Goal: Use online tool/utility: Utilize a website feature to perform a specific function

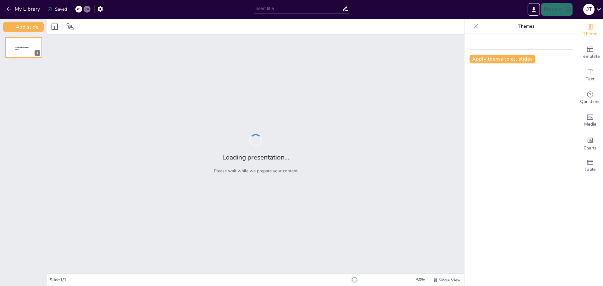
type input "Understanding AI: Core Concepts and Practical Applications for Students"
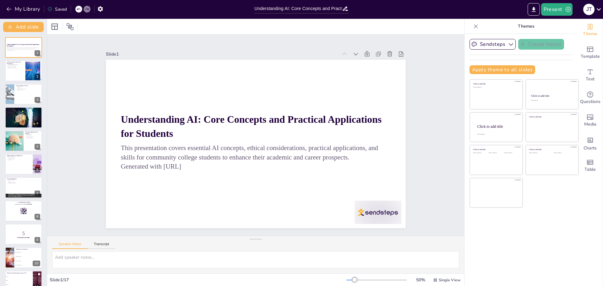
checkbox input "true"
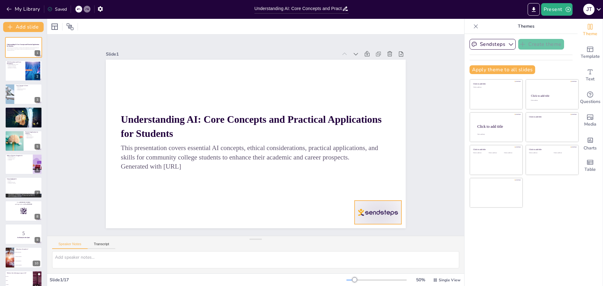
checkbox input "true"
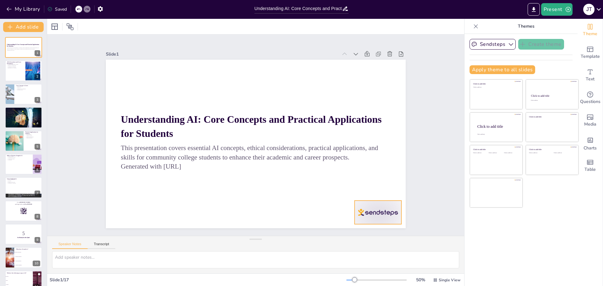
click at [374, 228] on div at bounding box center [348, 246] width 52 height 37
checkbox input "true"
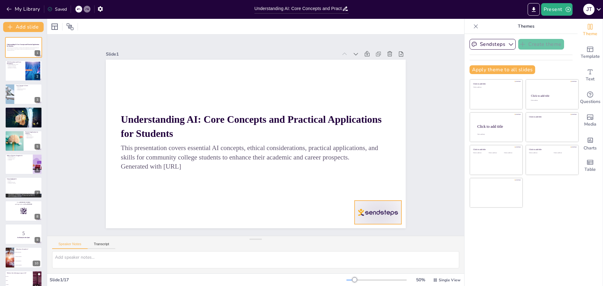
checkbox input "true"
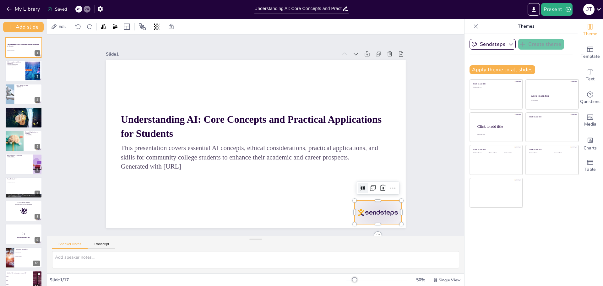
checkbox input "true"
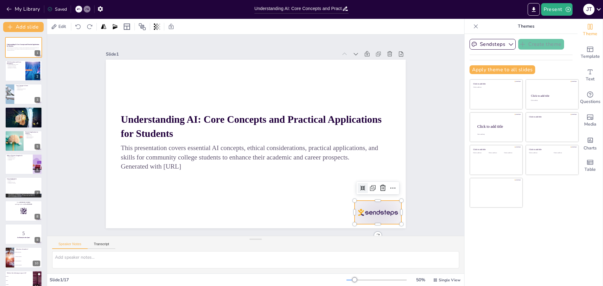
checkbox input "true"
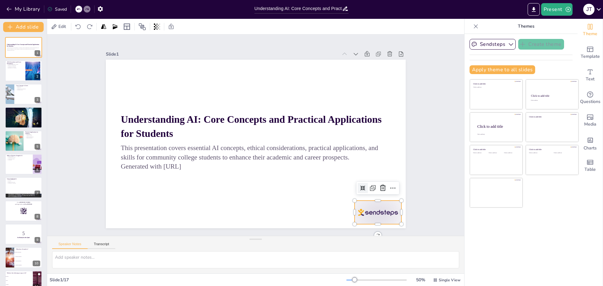
checkbox input "true"
click at [486, 243] on div "Sendsteps Create theme Apply theme to all slides Click to add title Click to ad…" at bounding box center [520, 160] width 113 height 252
click at [509, 45] on icon "button" at bounding box center [511, 44] width 4 height 3
click at [508, 45] on icon "button" at bounding box center [511, 44] width 6 height 6
click at [516, 235] on div "Sendsteps Create theme Apply theme to all slides Click to add title Click to ad…" at bounding box center [520, 160] width 113 height 252
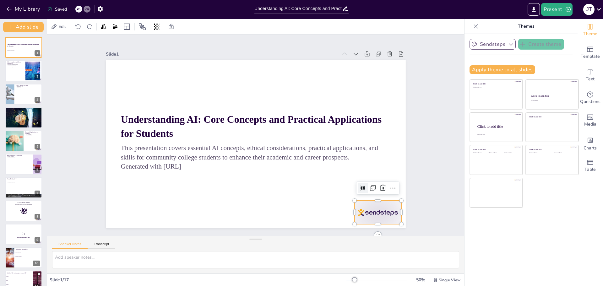
click at [521, 26] on p "Themes" at bounding box center [526, 26] width 90 height 15
click at [473, 27] on icon at bounding box center [476, 26] width 6 height 6
checkbox input "true"
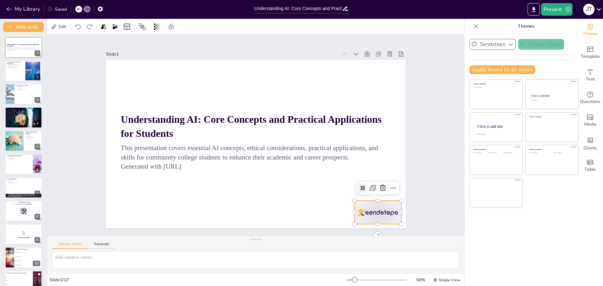
checkbox input "true"
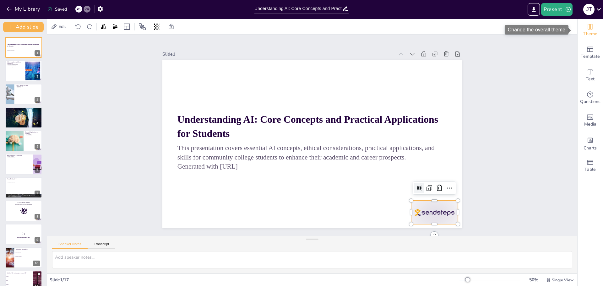
click at [588, 26] on icon "Change the overall theme" at bounding box center [590, 27] width 5 height 6
checkbox input "true"
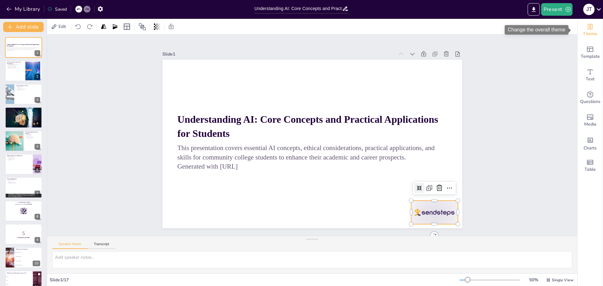
checkbox input "true"
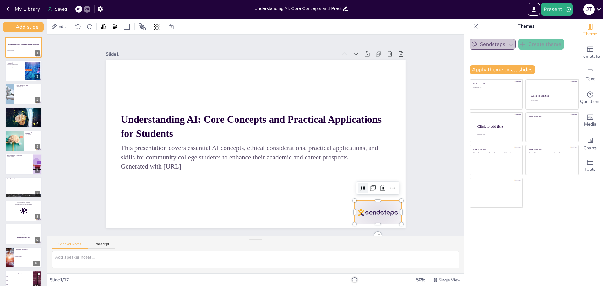
click at [498, 45] on button "Sendsteps" at bounding box center [493, 44] width 46 height 11
click at [552, 235] on div "Sendsteps Create theme Apply theme to all slides Click to add title Click to ad…" at bounding box center [520, 160] width 113 height 252
click at [502, 68] on button "Apply theme to all slides" at bounding box center [503, 69] width 66 height 9
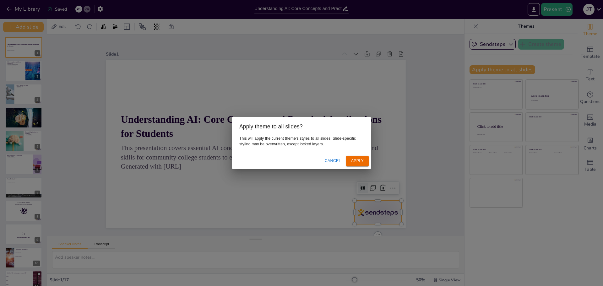
drag, startPoint x: 360, startPoint y: 160, endPoint x: 365, endPoint y: 163, distance: 5.6
click at [360, 160] on button "Apply" at bounding box center [357, 161] width 23 height 10
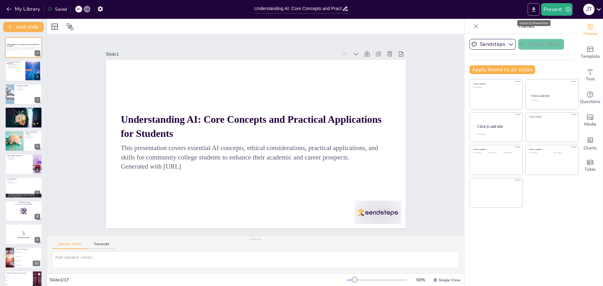
click at [533, 10] on icon "Export to PowerPoint" at bounding box center [533, 9] width 7 height 7
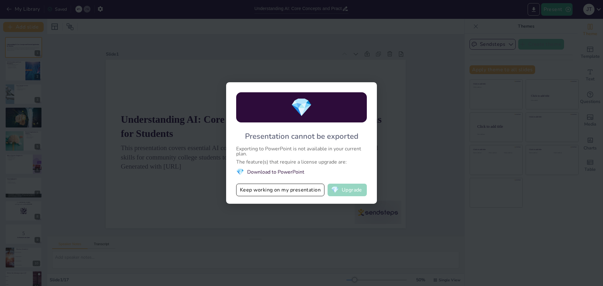
click at [345, 191] on button "💎 Upgrade" at bounding box center [347, 190] width 39 height 13
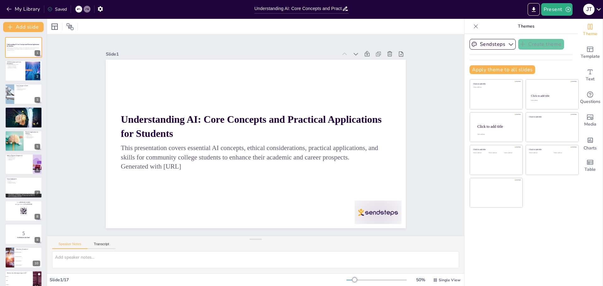
checkbox input "true"
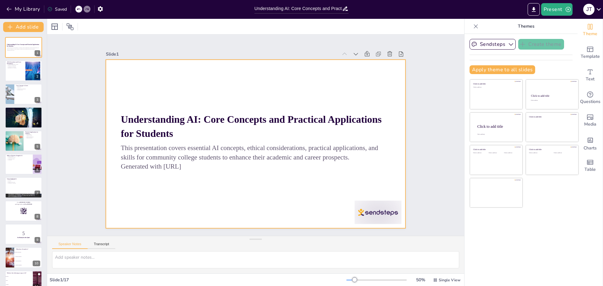
checkbox input "true"
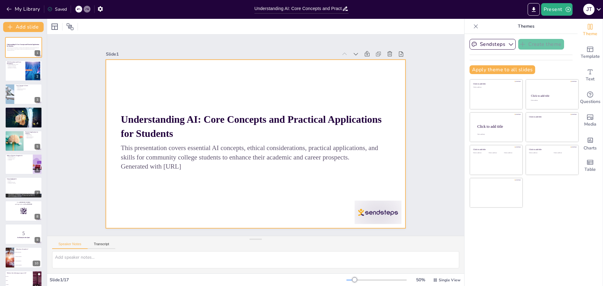
checkbox input "true"
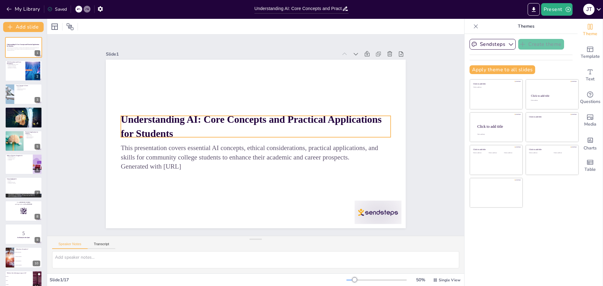
checkbox input "true"
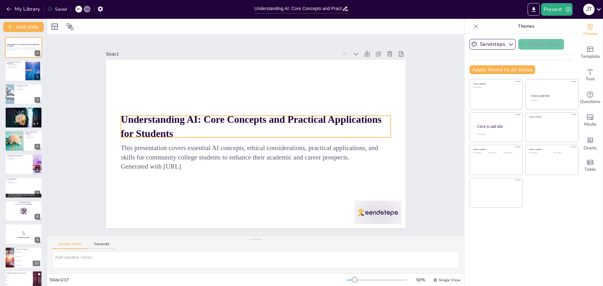
checkbox input "true"
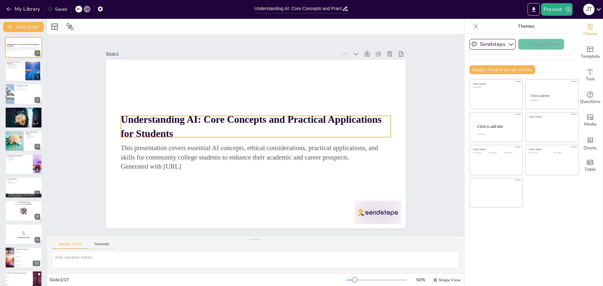
checkbox input "true"
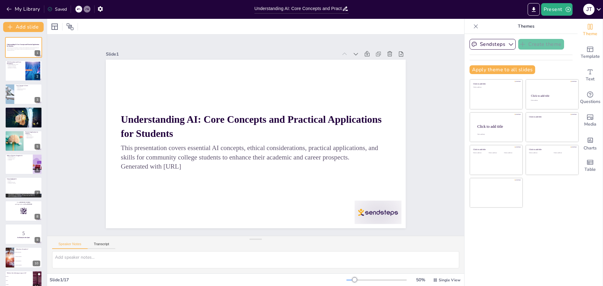
checkbox input "true"
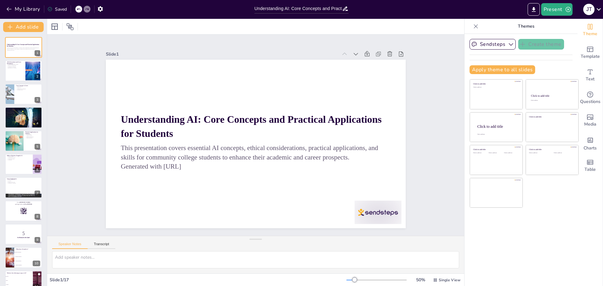
checkbox input "true"
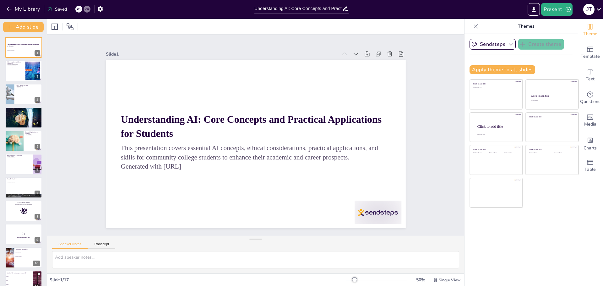
checkbox input "true"
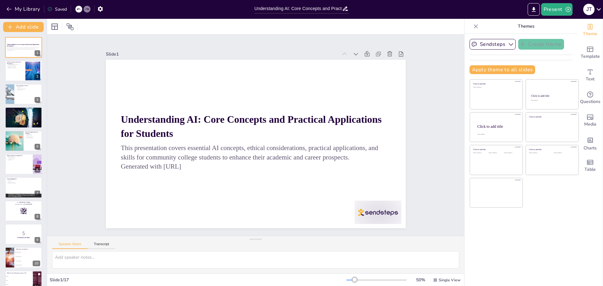
checkbox input "true"
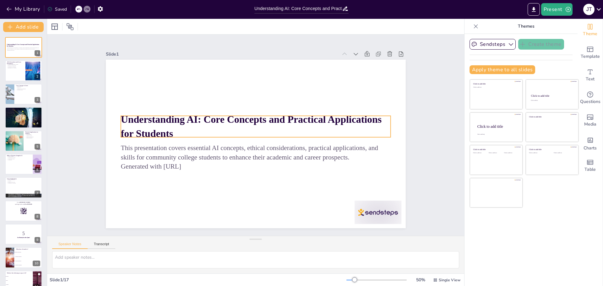
checkbox input "true"
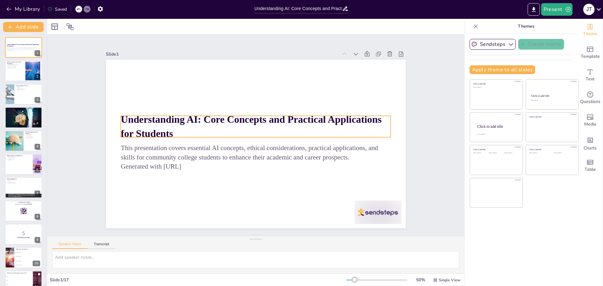
checkbox input "true"
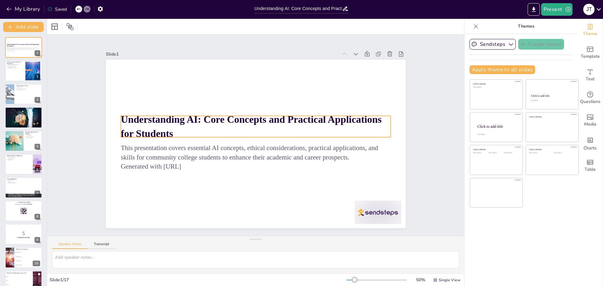
checkbox input "true"
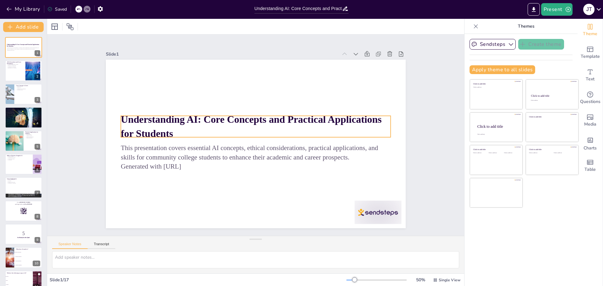
checkbox input "true"
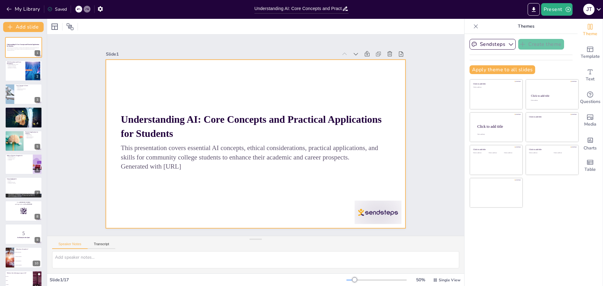
checkbox input "true"
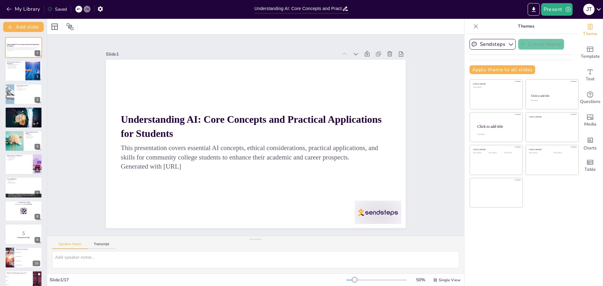
checkbox input "true"
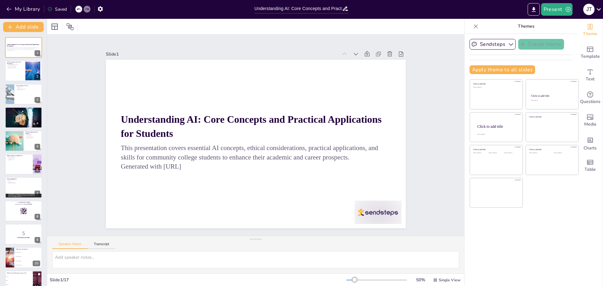
checkbox input "true"
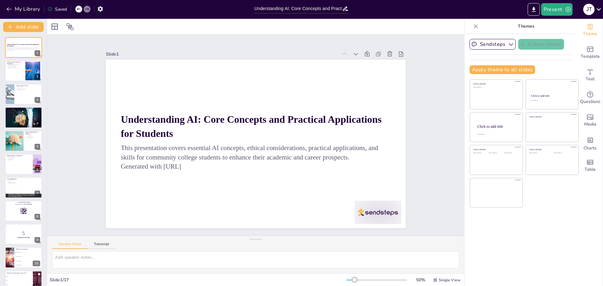
checkbox input "true"
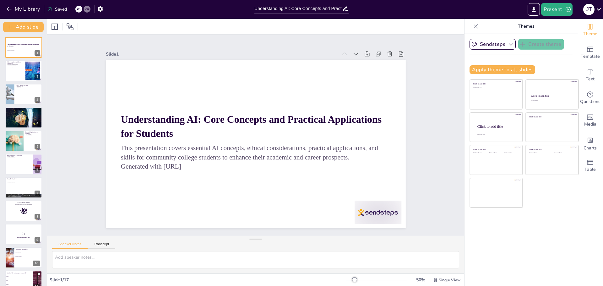
checkbox input "true"
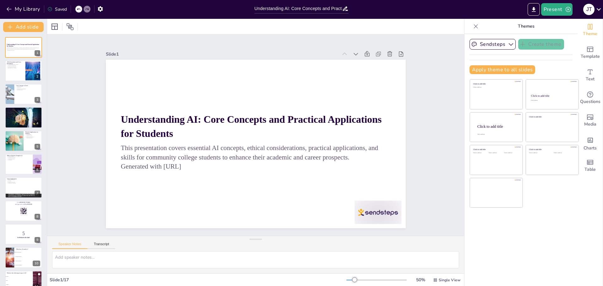
checkbox input "true"
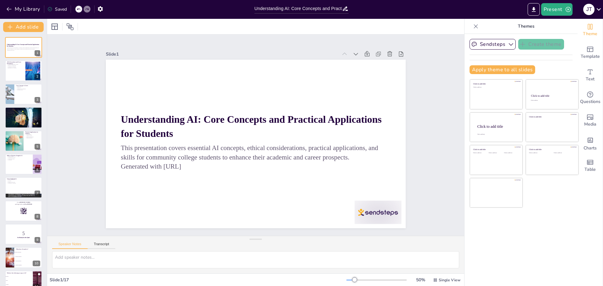
checkbox input "true"
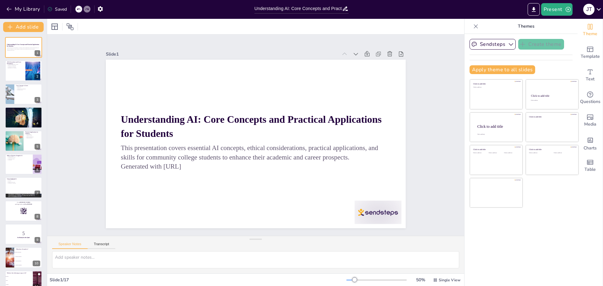
checkbox input "true"
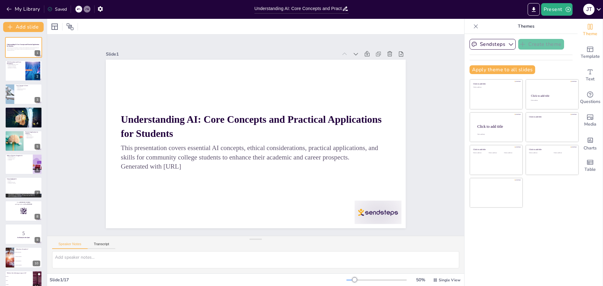
checkbox input "true"
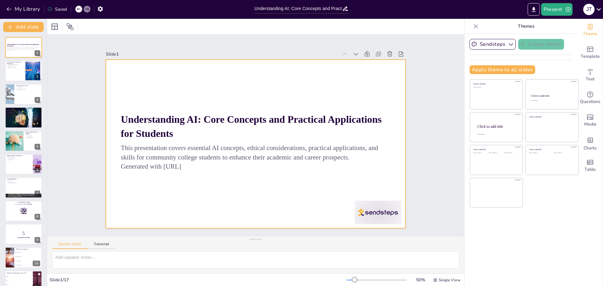
checkbox input "true"
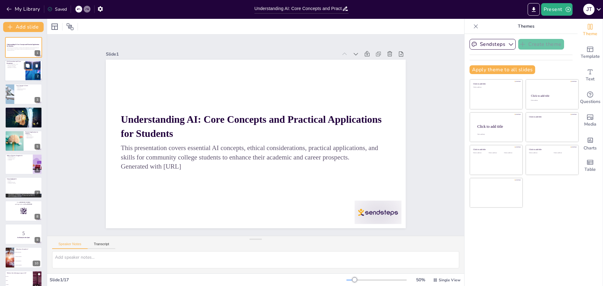
checkbox input "true"
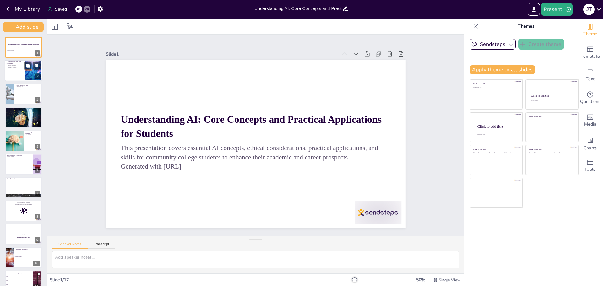
checkbox input "true"
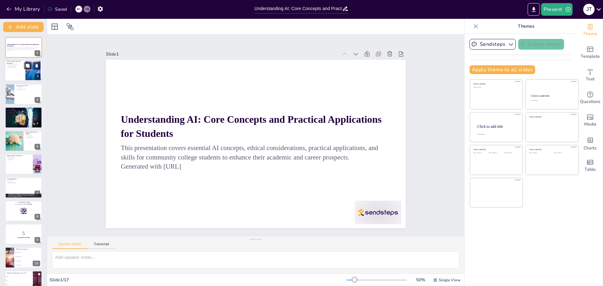
checkbox input "true"
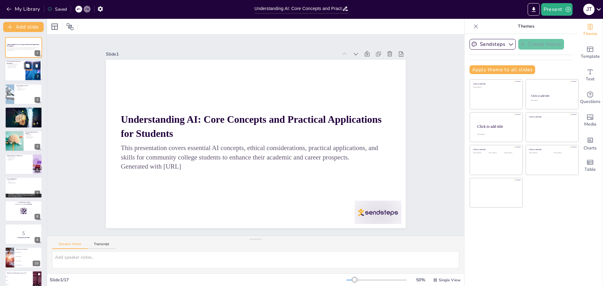
click at [23, 74] on div at bounding box center [24, 70] width 38 height 21
type textarea "Understanding that AI is used across various fields is important for students a…"
checkbox input "true"
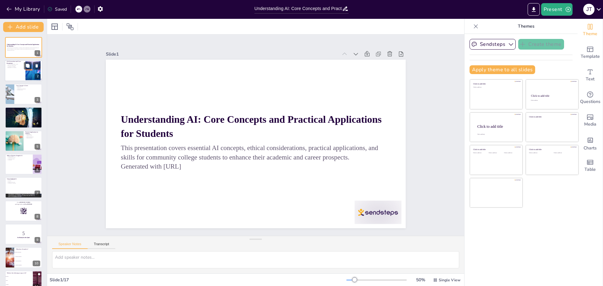
checkbox input "true"
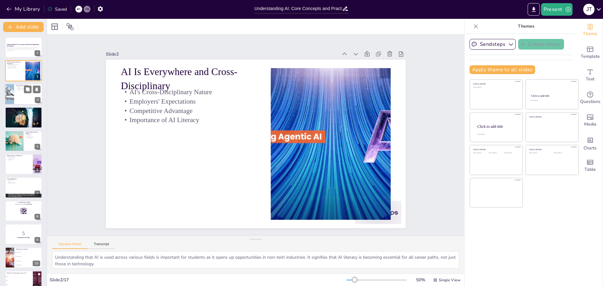
checkbox input "true"
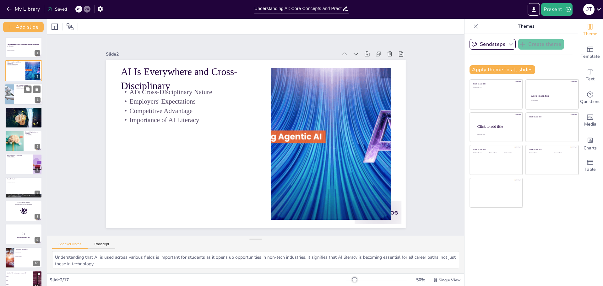
checkbox input "true"
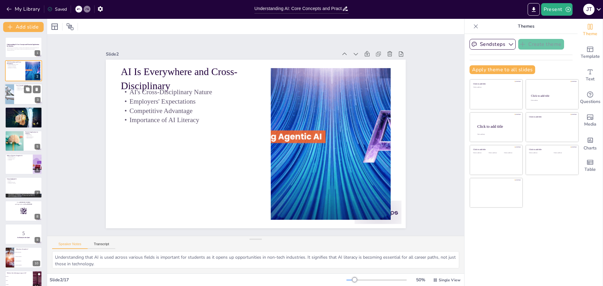
checkbox input "true"
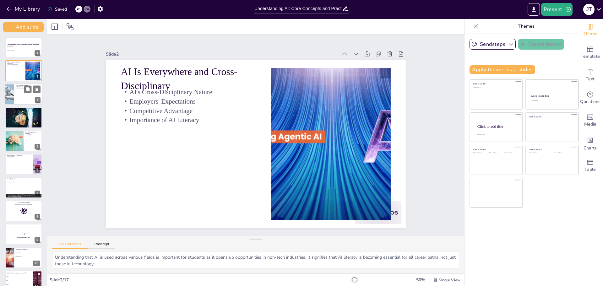
checkbox input "true"
click at [10, 100] on div at bounding box center [9, 94] width 37 height 21
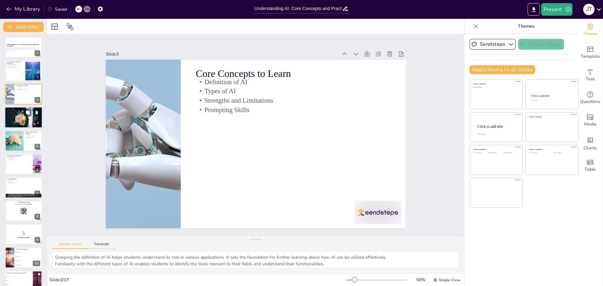
click at [15, 116] on div at bounding box center [23, 117] width 40 height 21
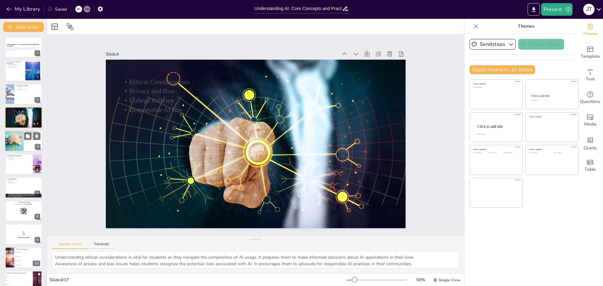
click at [14, 140] on div at bounding box center [14, 140] width 42 height 21
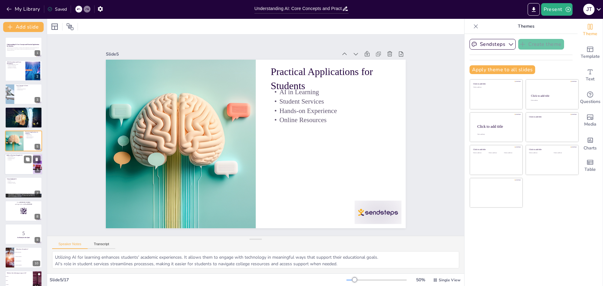
click at [17, 161] on div at bounding box center [24, 164] width 38 height 21
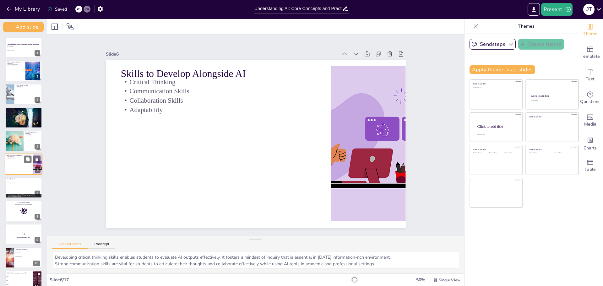
scroll to position [5, 0]
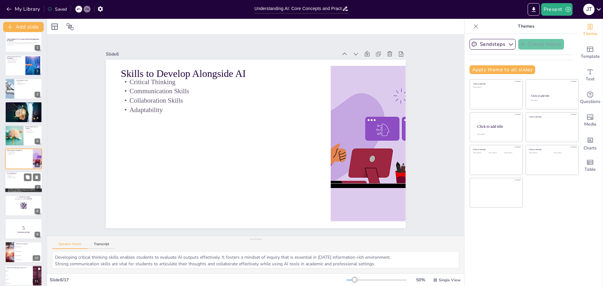
click at [17, 182] on div at bounding box center [24, 182] width 38 height 21
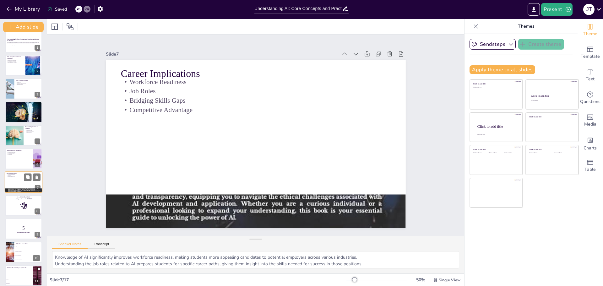
scroll to position [29, 0]
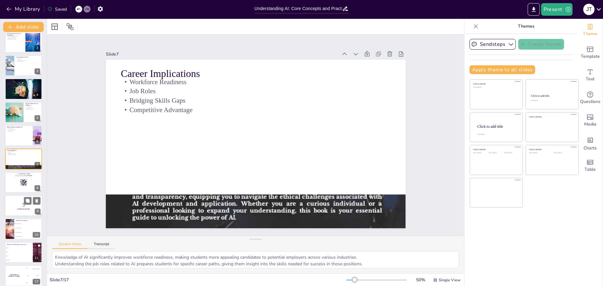
click at [19, 205] on p "5" at bounding box center [24, 205] width 34 height 7
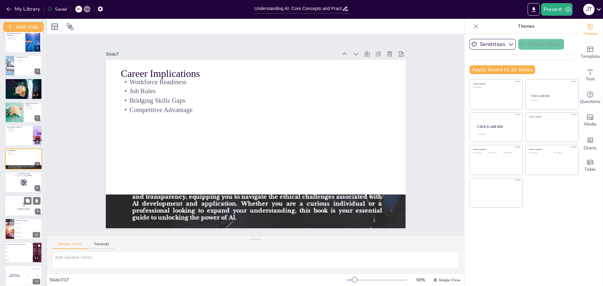
scroll to position [75, 0]
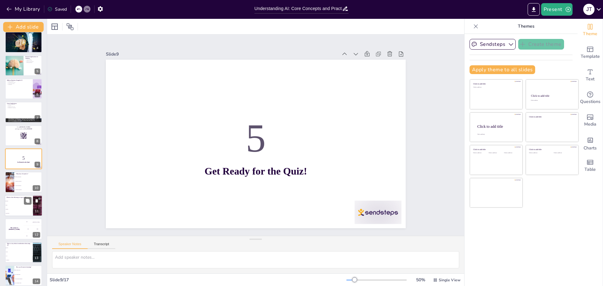
click at [19, 183] on ul "Artificial Intelligence Automated Interaction Advanced Integration Automated In…" at bounding box center [28, 183] width 28 height 17
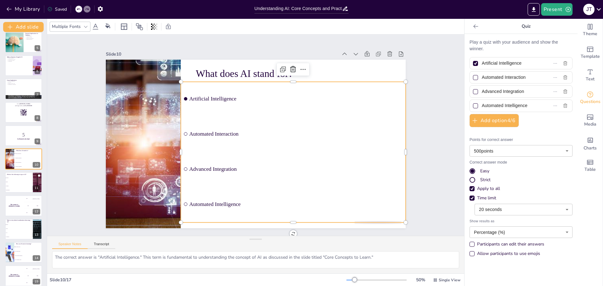
click at [220, 95] on ul "Artificial Intelligence Automated Interaction Advanced Integration Automated In…" at bounding box center [288, 160] width 249 height 184
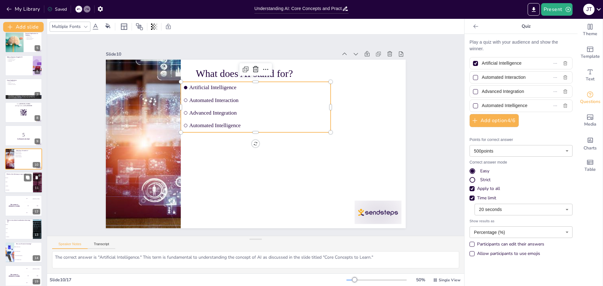
click at [17, 184] on li "Websites" at bounding box center [19, 186] width 28 height 4
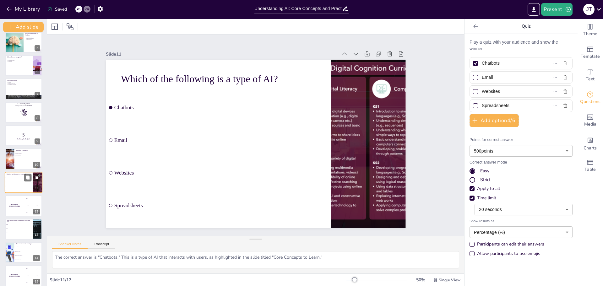
scroll to position [122, 0]
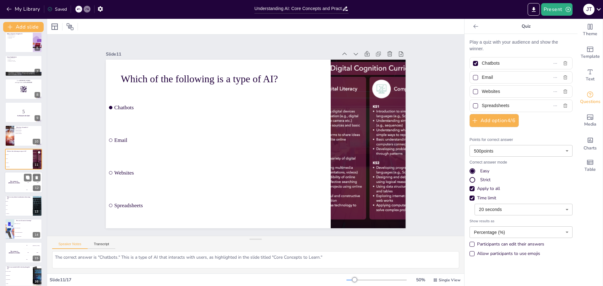
click at [20, 184] on div "The winner is Niels 🏆" at bounding box center [14, 182] width 19 height 21
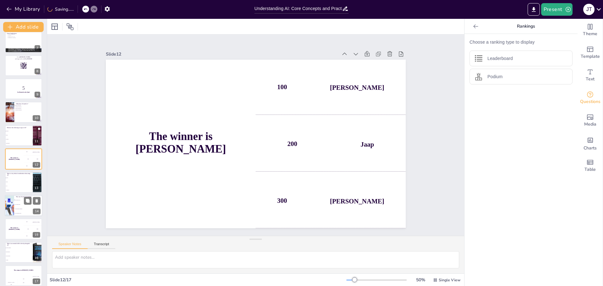
click at [18, 204] on span "By grading papers" at bounding box center [28, 204] width 27 height 1
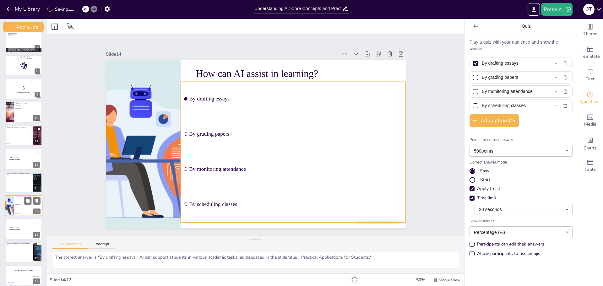
scroll to position [150, 0]
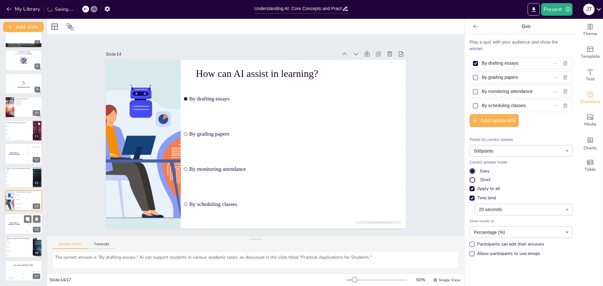
click at [13, 223] on h4 "The winner is Niels 🏆" at bounding box center [14, 223] width 19 height 3
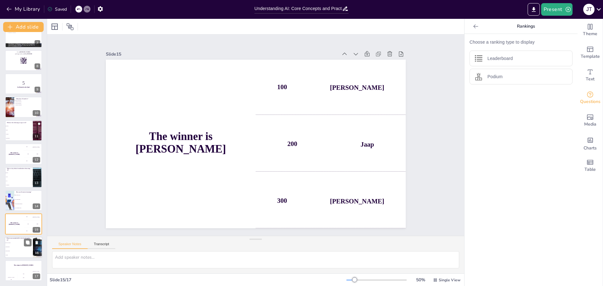
click at [14, 243] on span "Critical Thinking" at bounding box center [19, 242] width 27 height 1
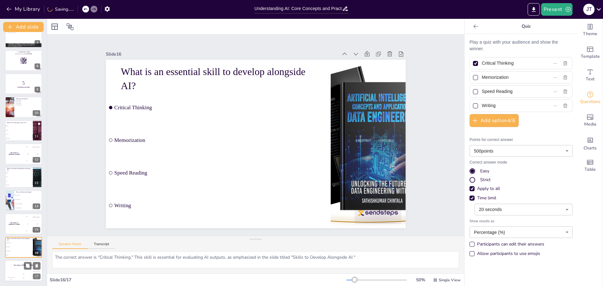
click at [19, 266] on div "The winner is Niels 🏆" at bounding box center [24, 265] width 38 height 11
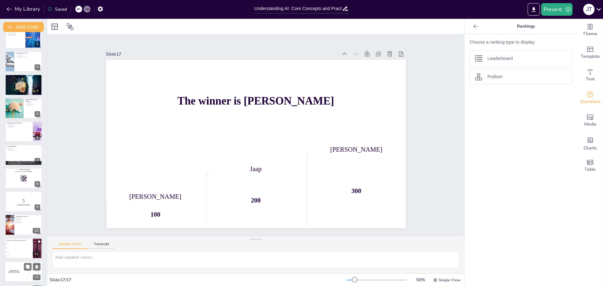
scroll to position [0, 0]
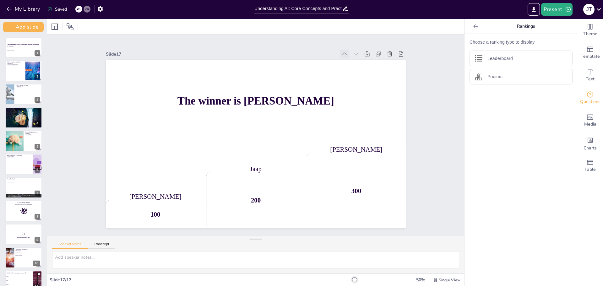
click at [357, 73] on icon at bounding box center [359, 74] width 5 height 3
click at [24, 52] on div at bounding box center [24, 47] width 38 height 21
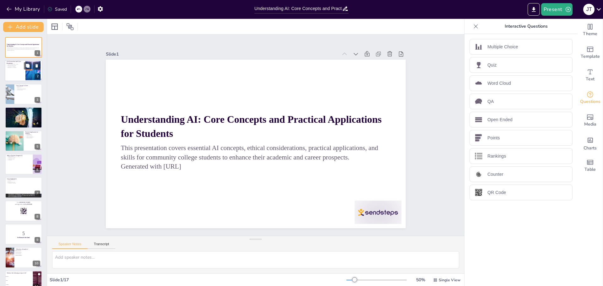
click at [19, 73] on div at bounding box center [24, 70] width 38 height 21
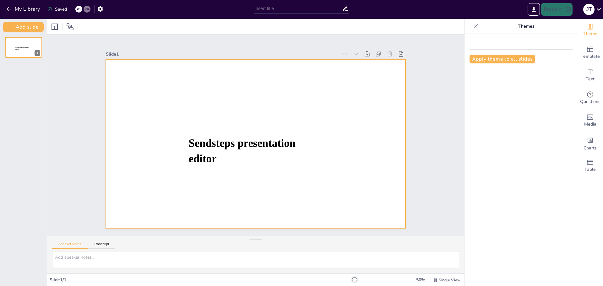
type input "Understanding AI: Core Concepts and Practical Applications for Students"
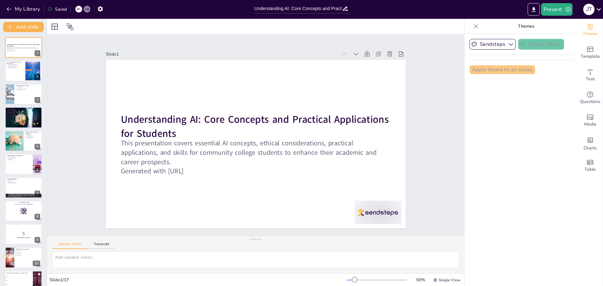
checkbox input "true"
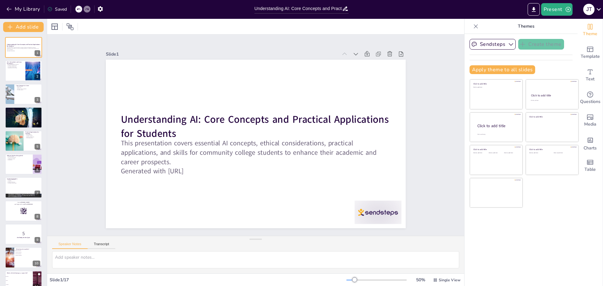
checkbox input "true"
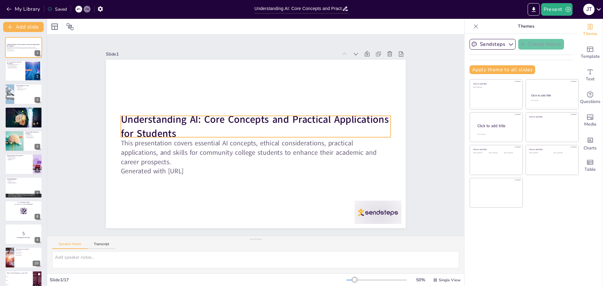
checkbox input "true"
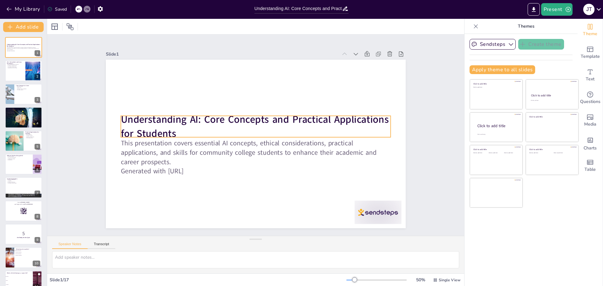
checkbox input "true"
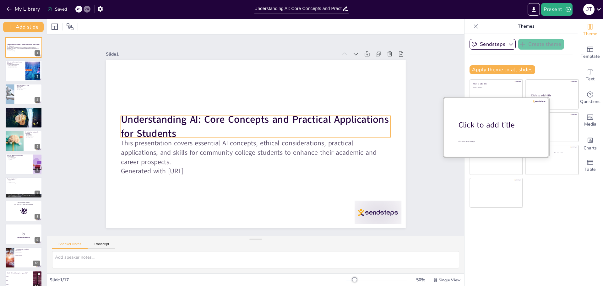
checkbox input "true"
